Goal: Task Accomplishment & Management: Complete application form

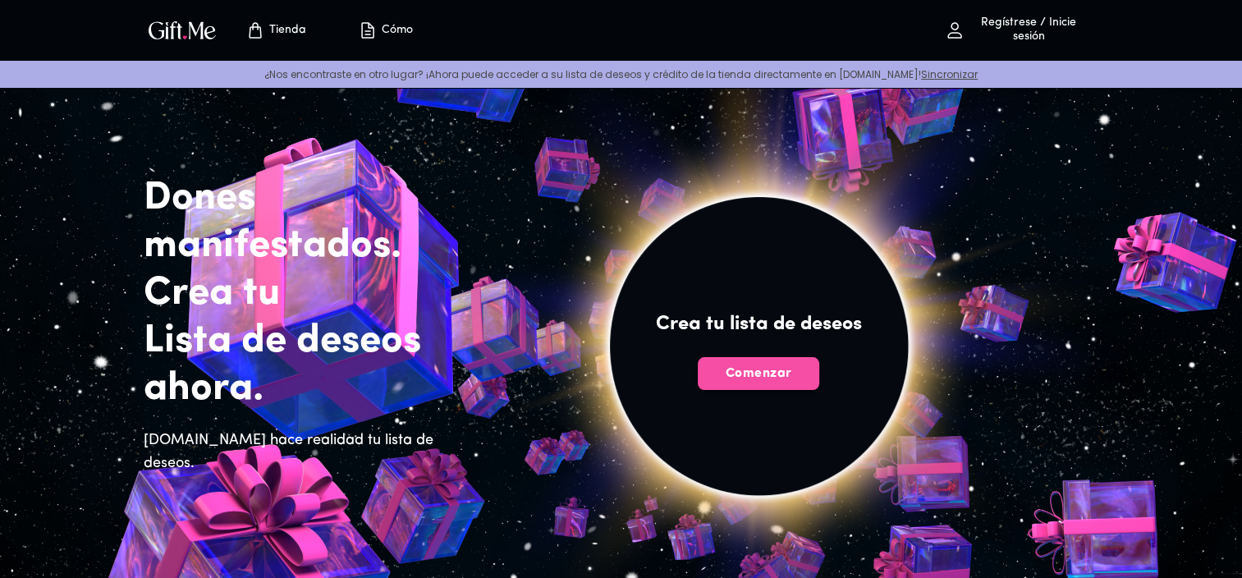
click at [788, 378] on span "Comenzar" at bounding box center [758, 373] width 121 height 18
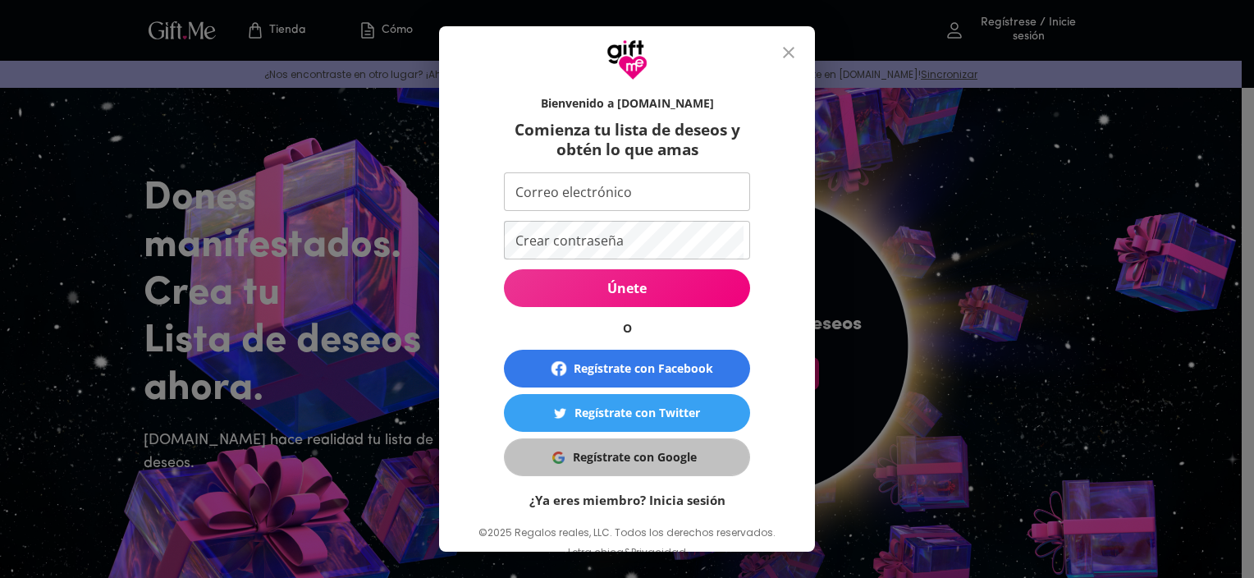
click at [691, 463] on span "Regístrate con Google" at bounding box center [624, 457] width 226 height 18
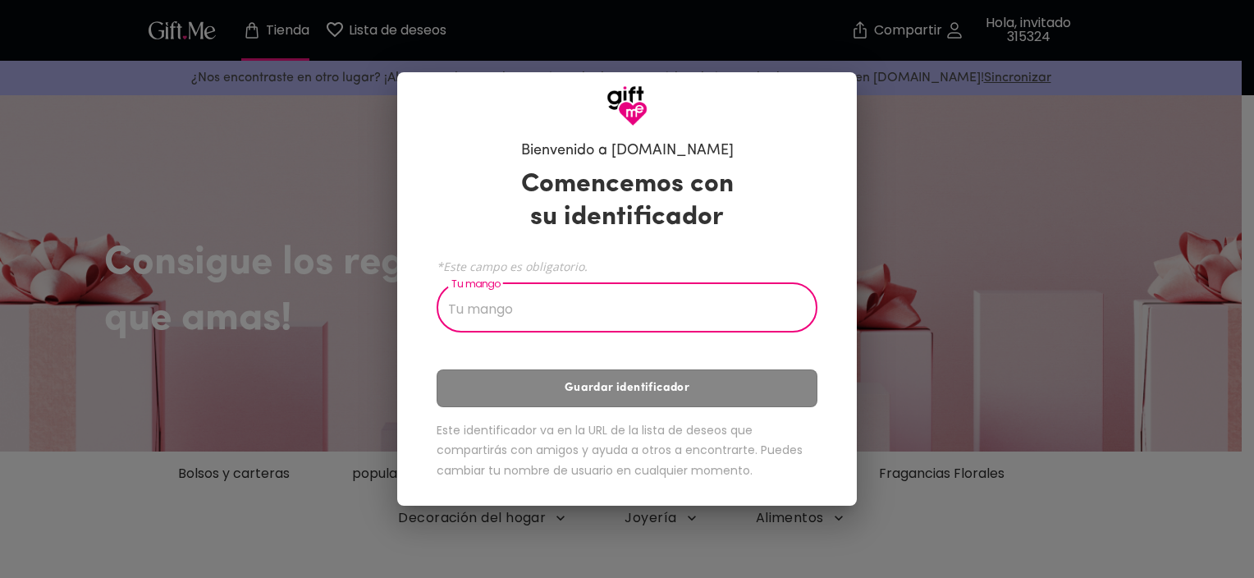
click at [631, 318] on input "Tu mango" at bounding box center [618, 309] width 363 height 46
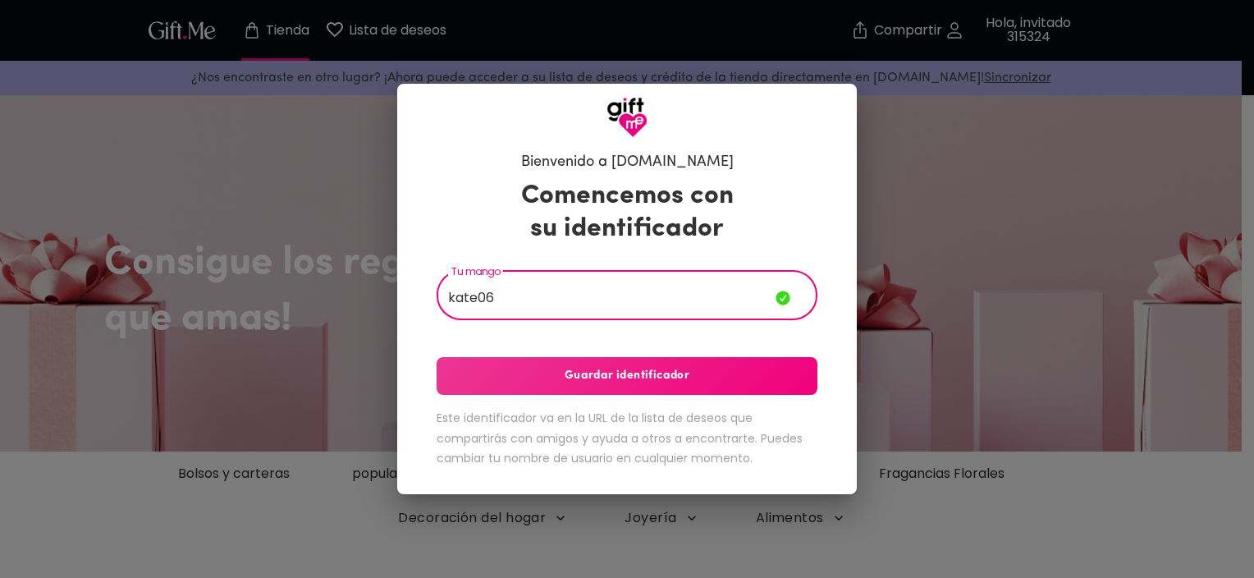
type input "kate06"
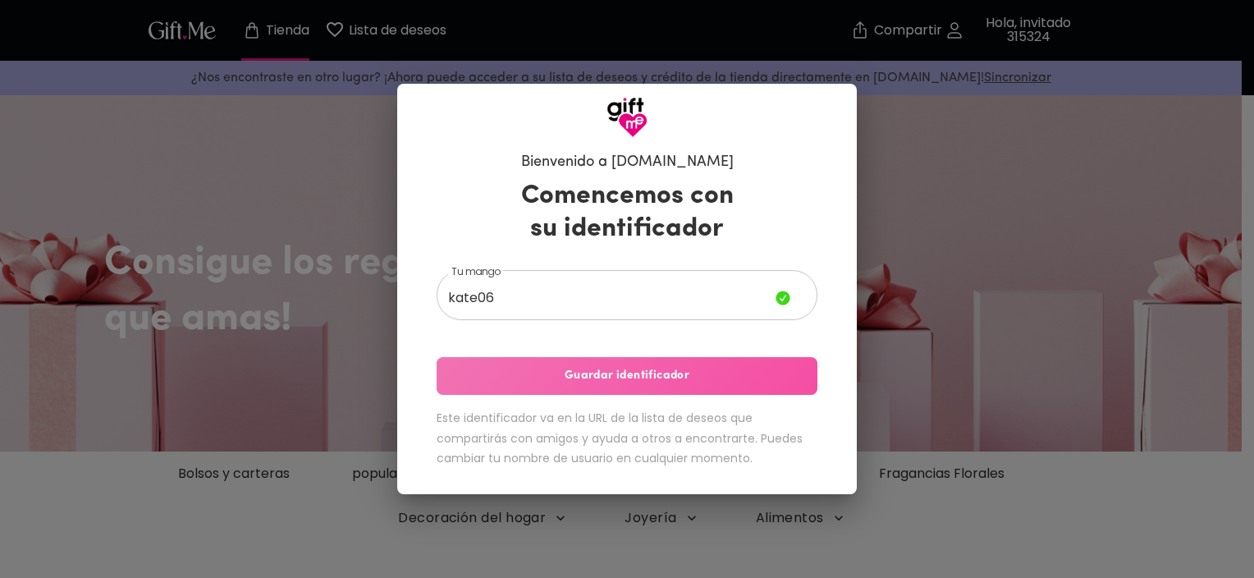
click at [645, 387] on button "Guardar identificador" at bounding box center [627, 376] width 381 height 38
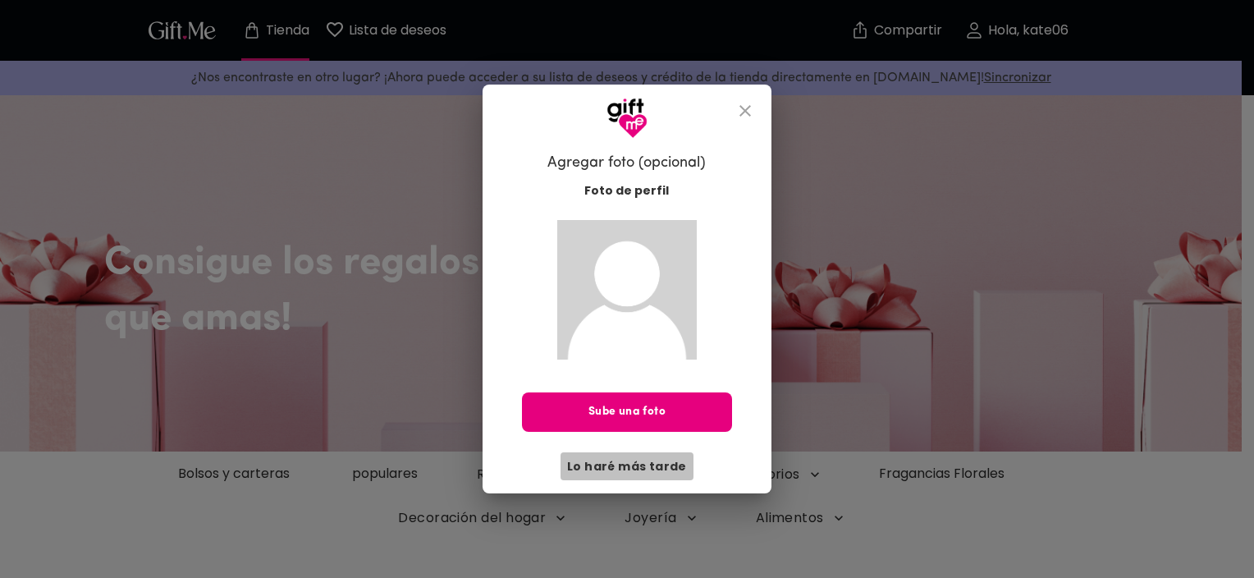
click at [641, 465] on span "Lo haré más tarde" at bounding box center [627, 466] width 120 height 18
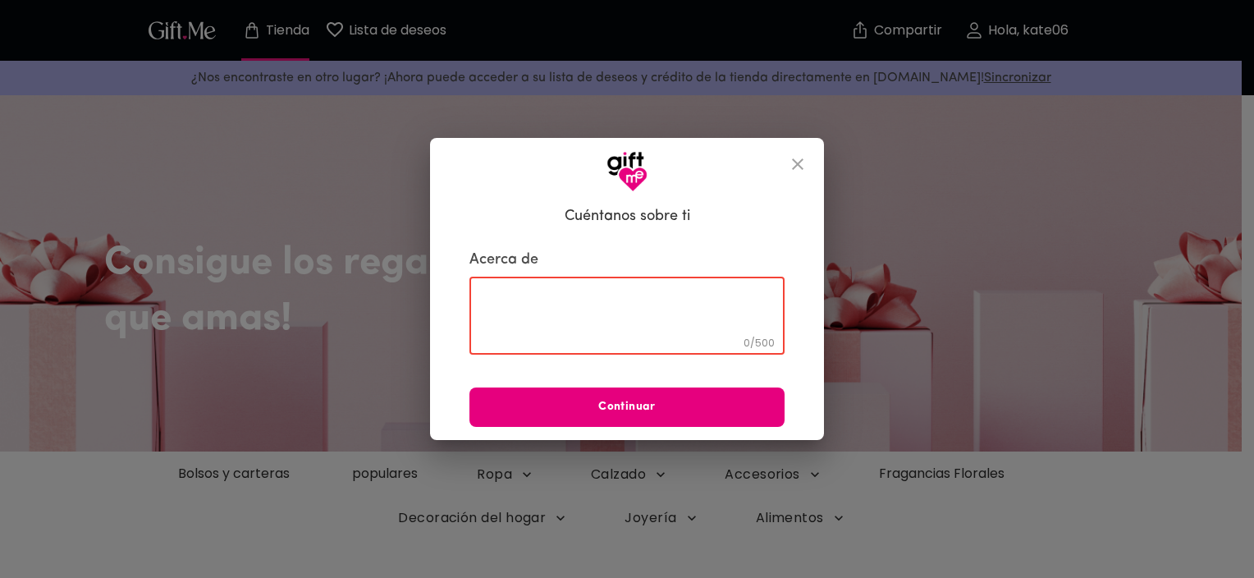
click at [632, 300] on textarea at bounding box center [627, 315] width 292 height 47
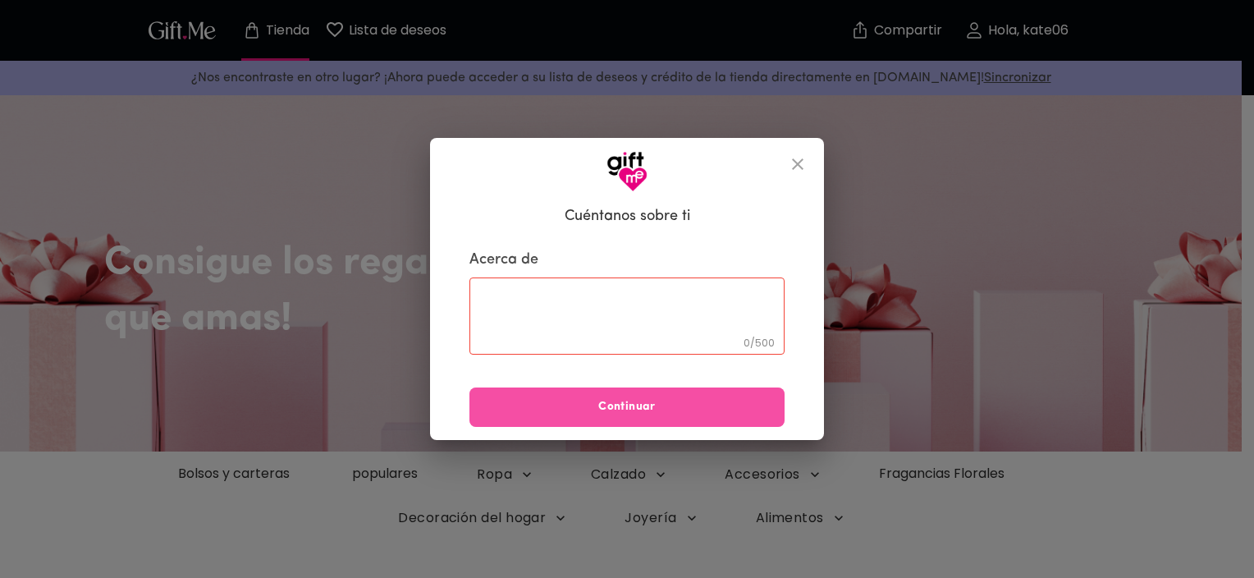
click at [654, 410] on span "Continuar" at bounding box center [627, 407] width 315 height 18
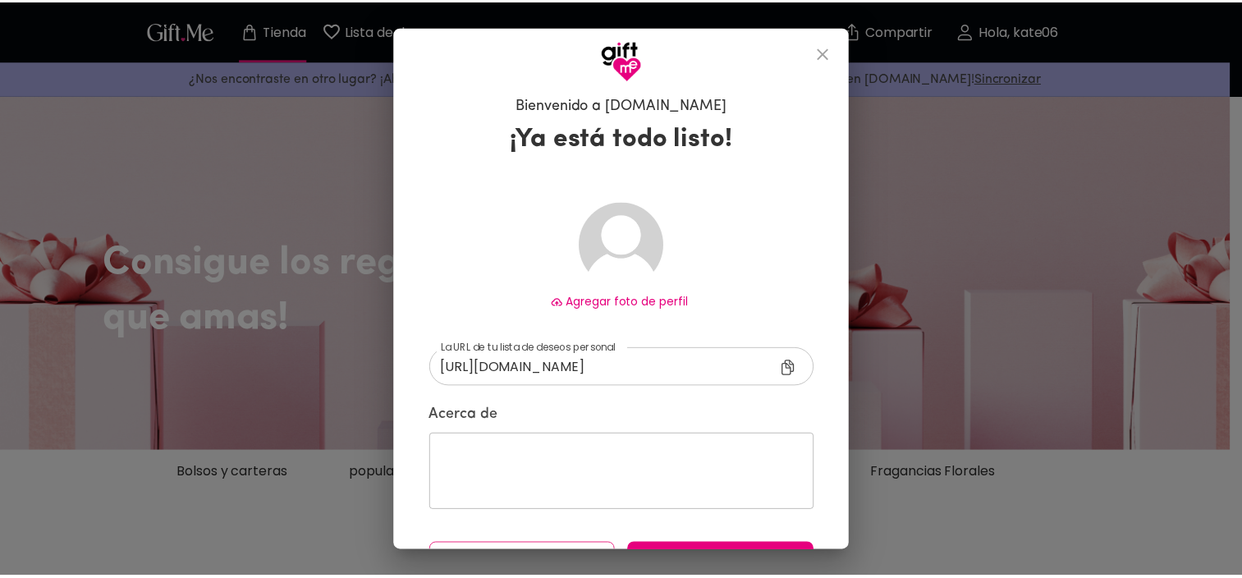
scroll to position [44, 0]
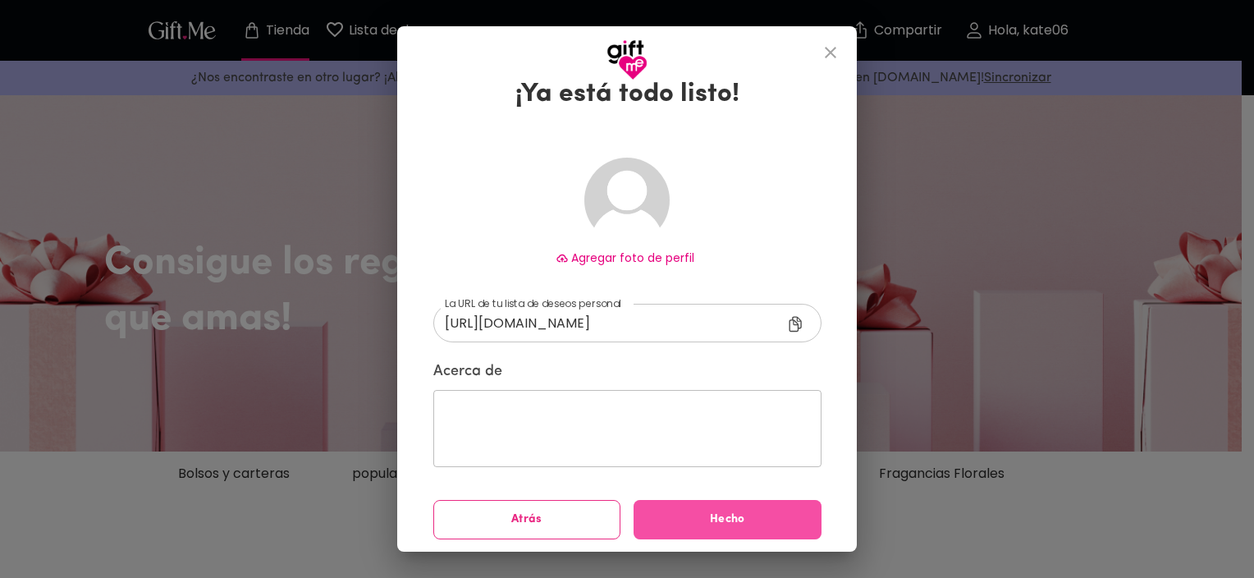
click at [725, 515] on span "Hecho" at bounding box center [728, 520] width 188 height 18
